Goal: Contribute content

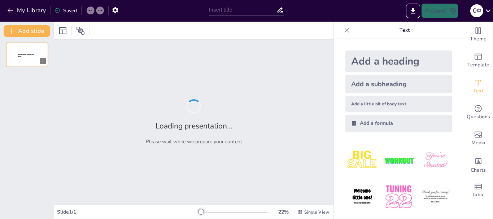
type input "Фахове спілкування: індивідуально чи колективно?"
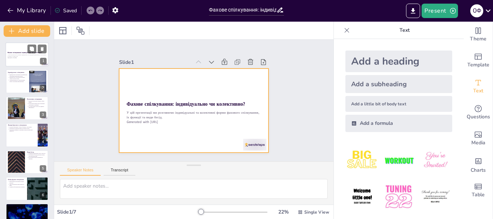
click at [27, 49] on div at bounding box center [26, 54] width 43 height 25
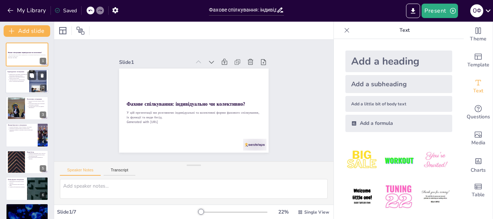
click at [20, 75] on p "Індивідуальне спілкування є важливим для обговорення конкретних питань." at bounding box center [18, 75] width 18 height 3
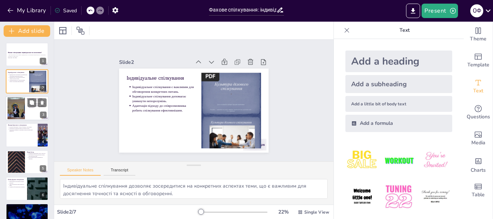
click at [21, 106] on div at bounding box center [16, 108] width 33 height 22
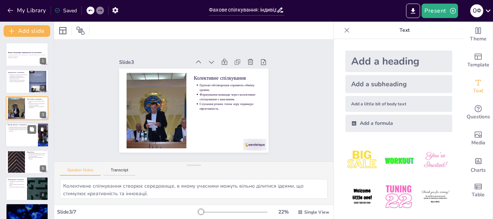
click at [13, 132] on p "Вирішення конфліктів є важливим аспектом професійної діяльності." at bounding box center [22, 130] width 27 height 3
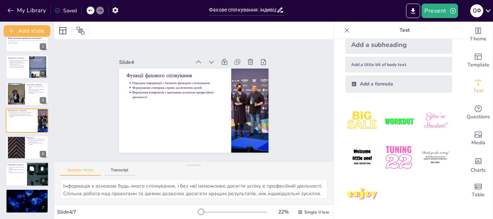
scroll to position [14, 0]
click at [35, 202] on div at bounding box center [26, 202] width 43 height 25
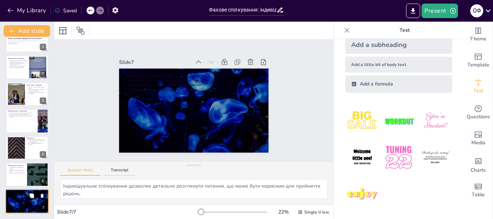
scroll to position [14, 0]
click at [19, 175] on div at bounding box center [26, 174] width 43 height 25
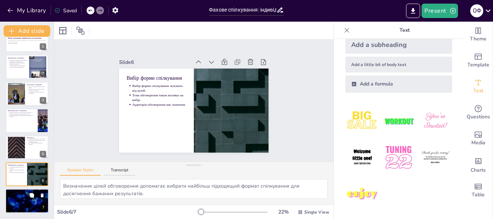
click at [24, 201] on div at bounding box center [26, 201] width 43 height 25
type textarea "Індивідуальне спілкування дозволяє детально розглянути питання, що може бути ко…"
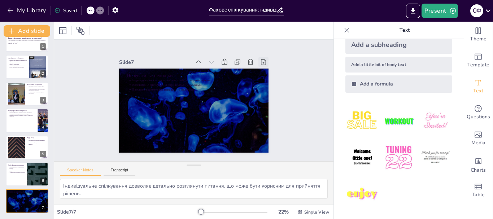
click at [165, 168] on icon at bounding box center [160, 173] width 10 height 10
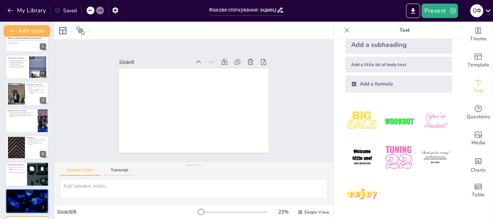
scroll to position [41, 0]
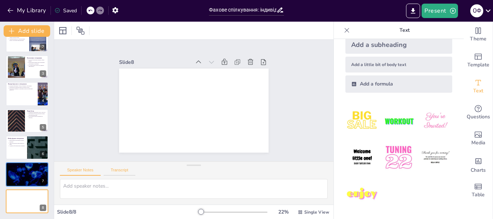
click at [118, 169] on button "Transcript" at bounding box center [120, 172] width 32 height 8
click at [82, 169] on button "Speaker Notes" at bounding box center [80, 172] width 41 height 8
click at [61, 30] on icon at bounding box center [62, 30] width 9 height 9
click at [80, 31] on icon at bounding box center [80, 30] width 9 height 9
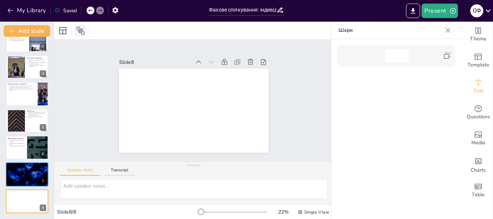
click at [80, 31] on icon at bounding box center [80, 30] width 9 height 9
click at [445, 29] on icon at bounding box center [447, 30] width 7 height 7
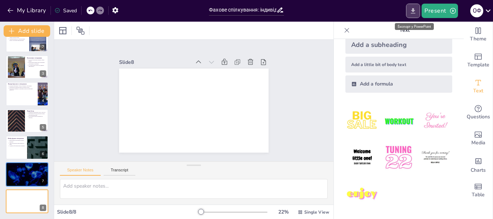
click at [413, 9] on icon "Export to PowerPoint" at bounding box center [413, 11] width 8 height 8
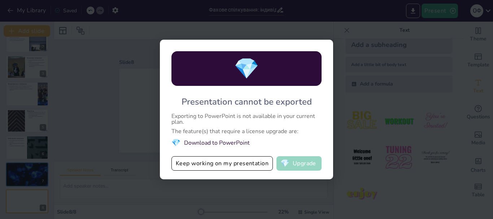
click at [302, 162] on button "💎 Upgrade" at bounding box center [299, 163] width 45 height 14
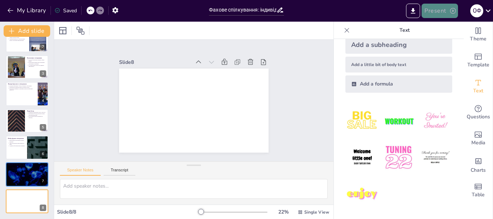
click at [452, 11] on icon "button" at bounding box center [452, 10] width 7 height 7
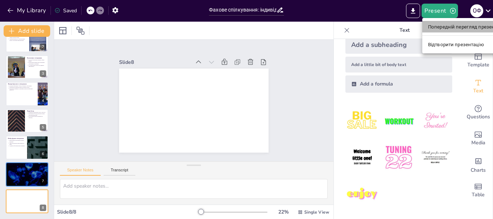
click at [444, 25] on font "Попередній перегляд презентації" at bounding box center [466, 26] width 77 height 5
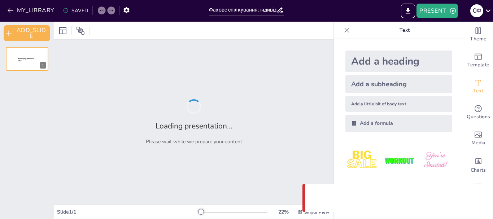
type input "Фахове спілкування: індивідуально чи колективно?"
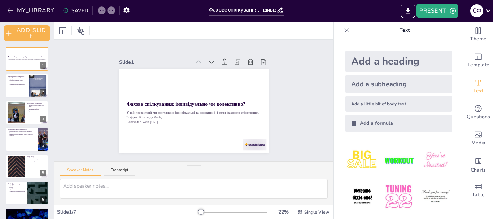
click at [75, 9] on div "SAVED" at bounding box center [75, 10] width 25 height 7
click at [75, 10] on div "SAVED" at bounding box center [75, 10] width 25 height 7
click at [127, 9] on icon "button" at bounding box center [126, 10] width 6 height 6
click at [122, 169] on button "Transcript" at bounding box center [120, 172] width 32 height 8
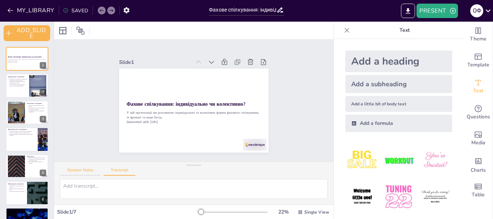
click at [85, 169] on button "Speaker Notes" at bounding box center [80, 172] width 41 height 8
click at [158, 108] on icon at bounding box center [153, 113] width 10 height 10
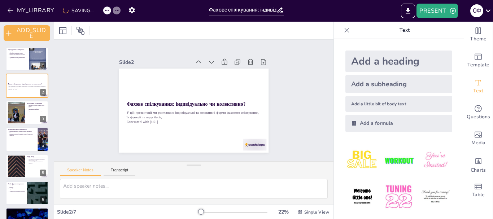
click at [198, 138] on icon at bounding box center [192, 142] width 9 height 9
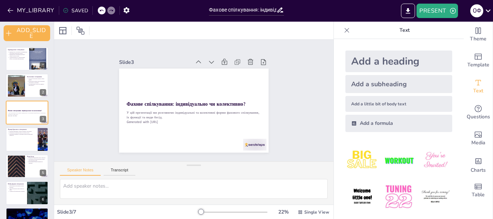
click at [221, 68] on icon at bounding box center [225, 72] width 9 height 9
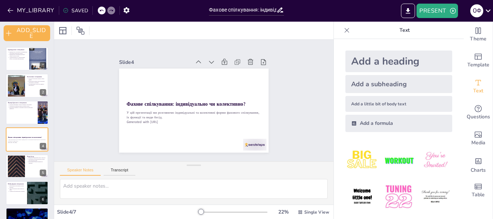
click at [64, 10] on icon at bounding box center [66, 11] width 6 height 6
click at [31, 10] on button "MY_LIBRARY" at bounding box center [31, 11] width 52 height 12
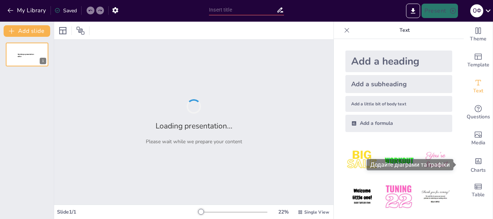
type input "Фахове спілкування: індивідуально чи колективно?"
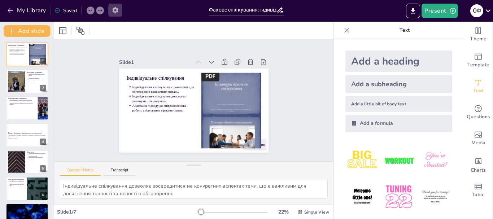
click at [114, 8] on icon "button" at bounding box center [116, 10] width 8 height 8
